Goal: Find specific page/section: Find specific page/section

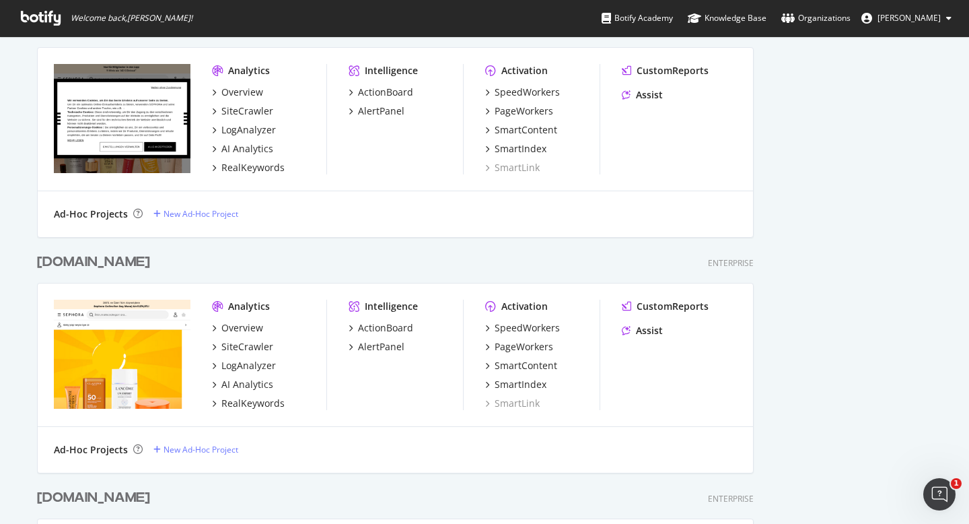
scroll to position [4554, 728]
click at [520, 350] on div "PageWorkers" at bounding box center [524, 346] width 59 height 13
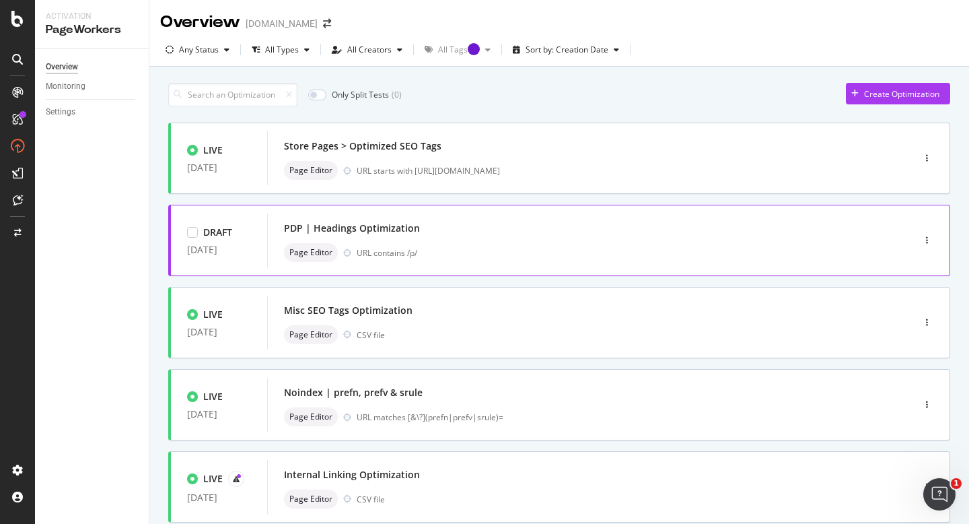
click at [555, 236] on div "PDP | Headings Optimization" at bounding box center [570, 228] width 572 height 19
